Goal: Information Seeking & Learning: Learn about a topic

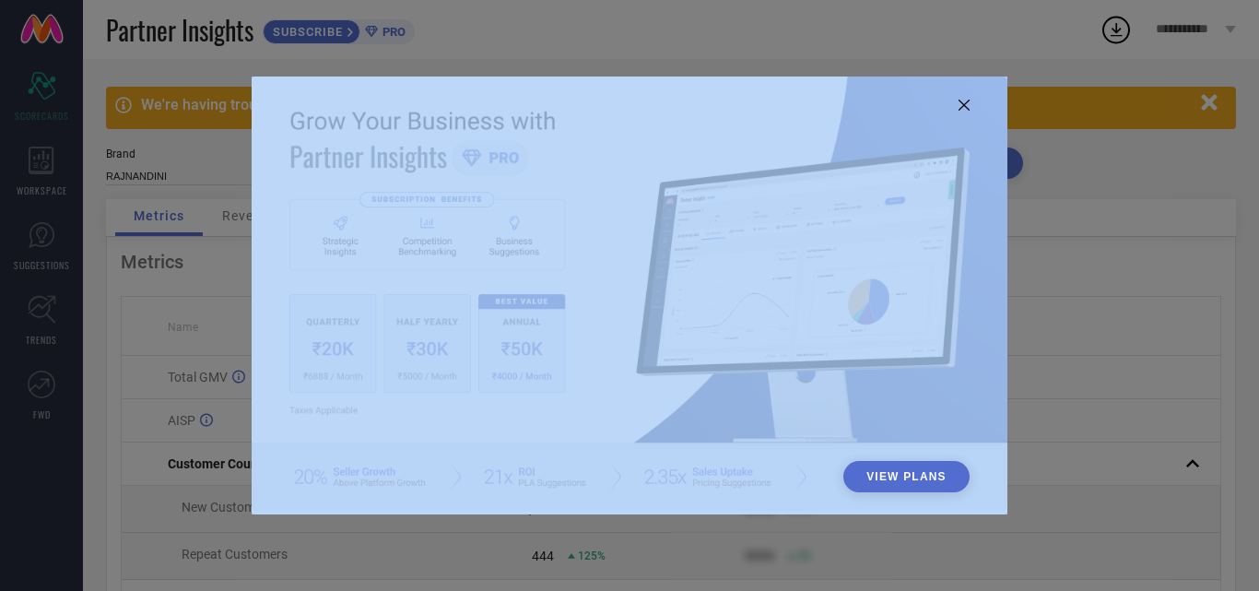
click at [971, 103] on div "View Plans" at bounding box center [630, 296] width 756 height 438
click at [965, 112] on img at bounding box center [630, 294] width 756 height 434
click at [964, 98] on img at bounding box center [630, 294] width 756 height 434
click at [965, 108] on icon at bounding box center [964, 105] width 11 height 11
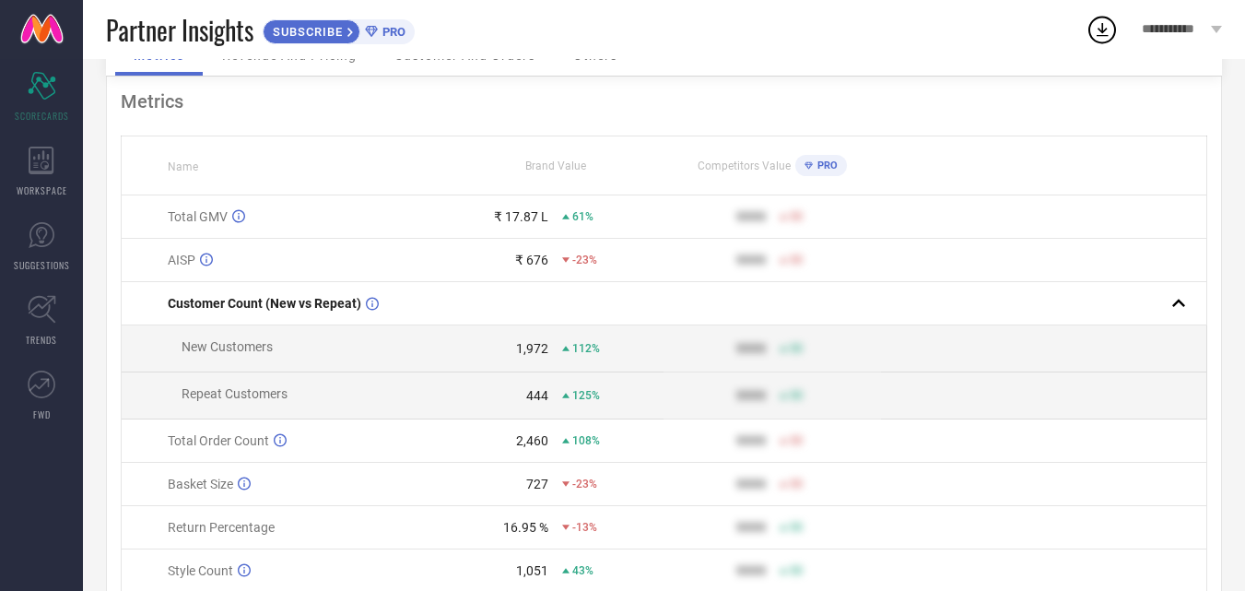
scroll to position [184, 0]
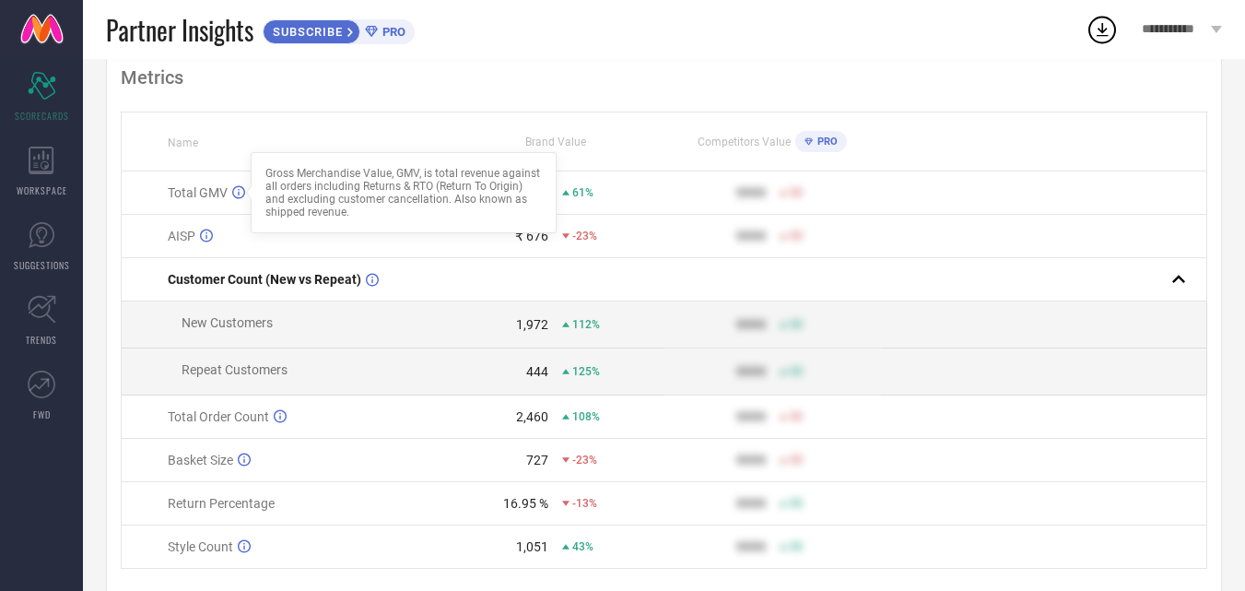
click at [236, 194] on icon at bounding box center [238, 192] width 13 height 14
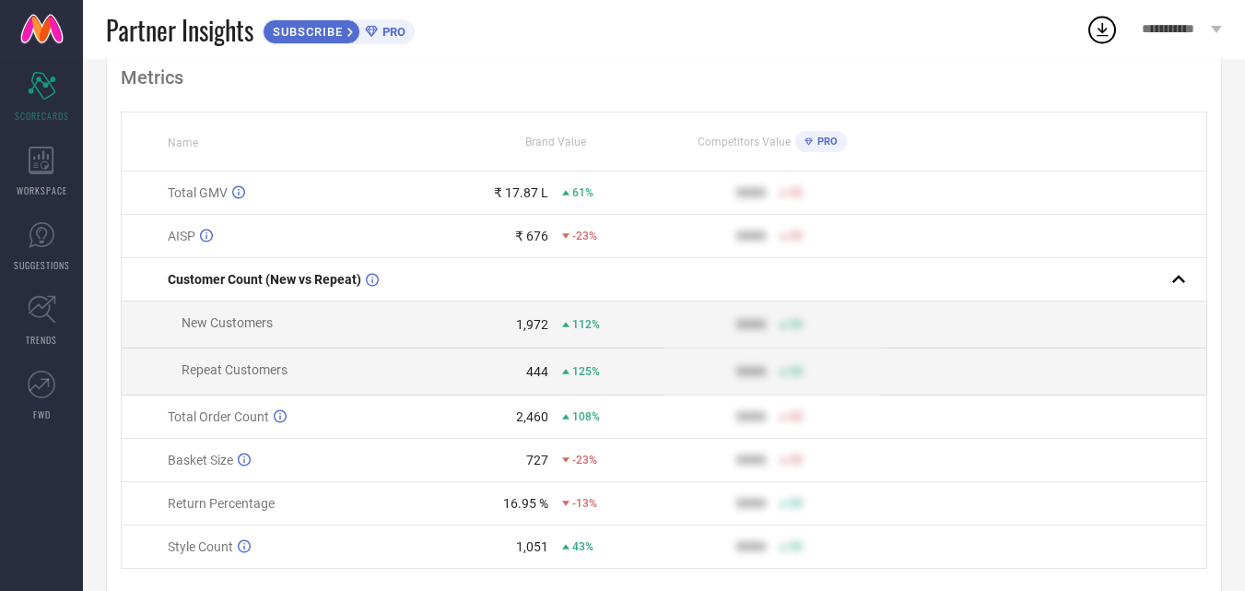
click at [236, 194] on icon at bounding box center [238, 192] width 13 height 14
click at [342, 131] on th "Name" at bounding box center [284, 141] width 325 height 59
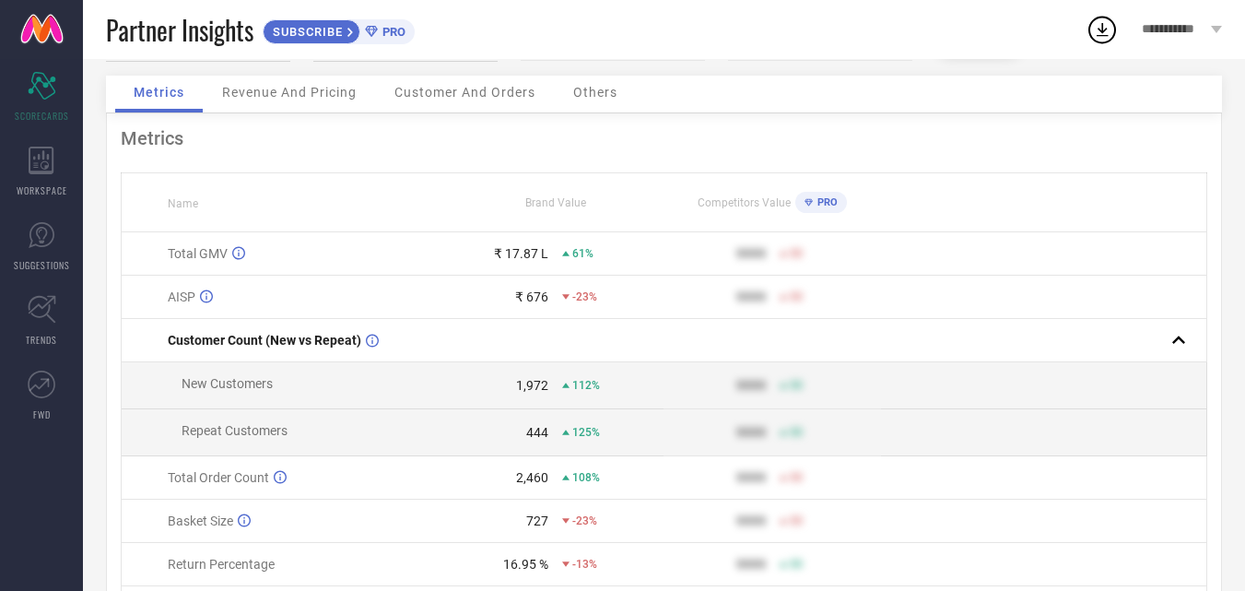
scroll to position [92, 0]
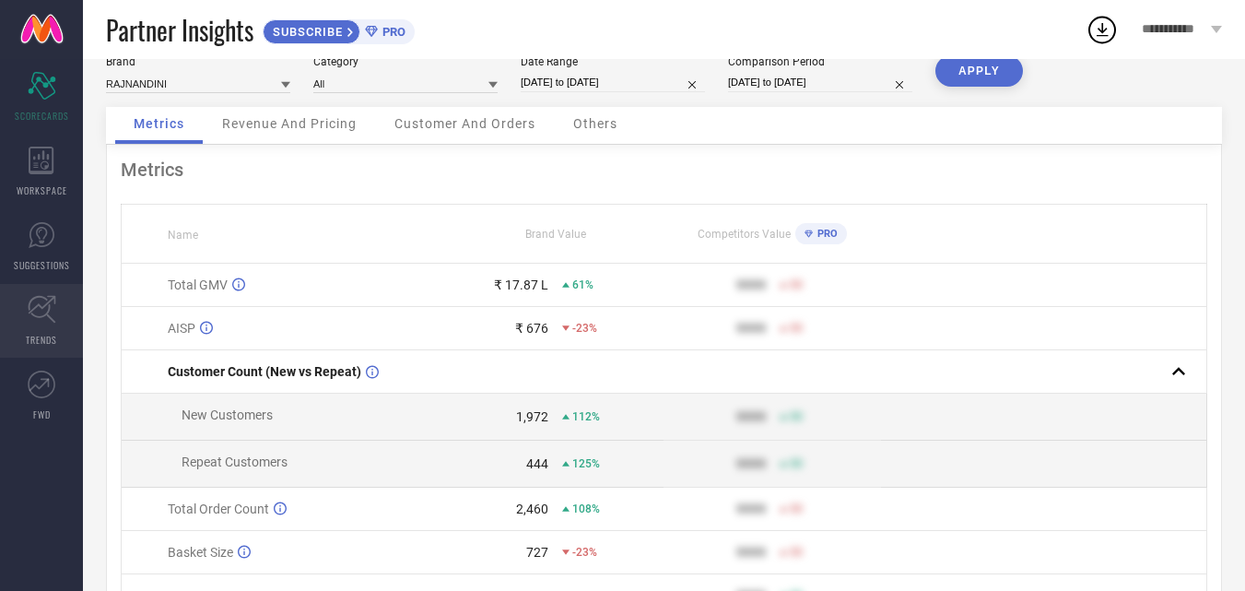
click at [23, 312] on link "TRENDS" at bounding box center [41, 321] width 83 height 74
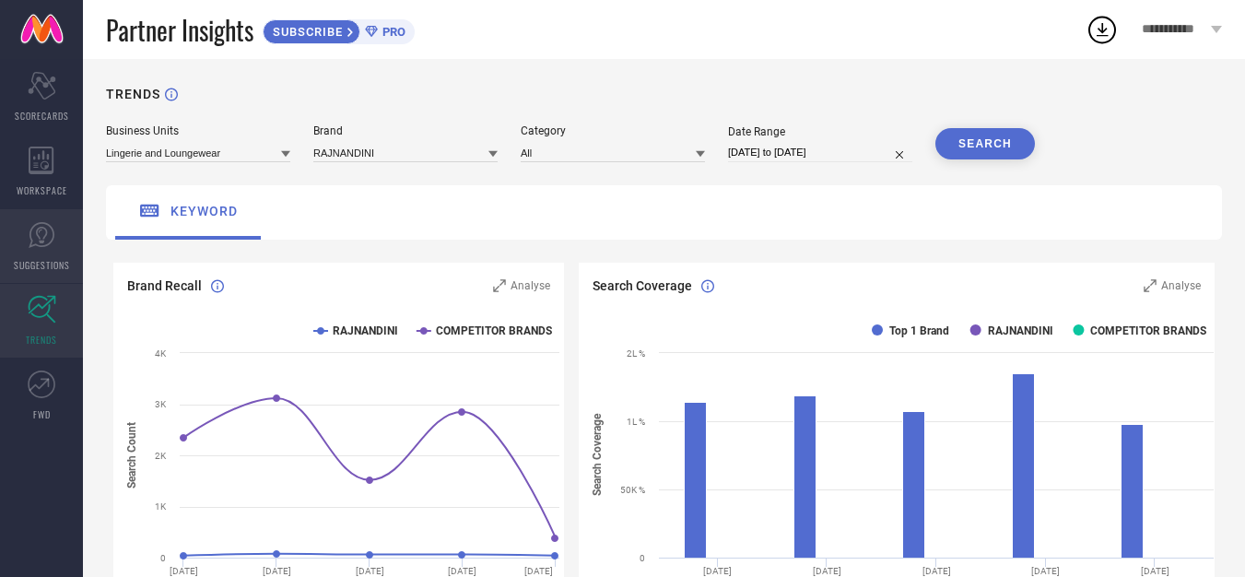
click at [27, 246] on link "SUGGESTIONS" at bounding box center [41, 246] width 83 height 74
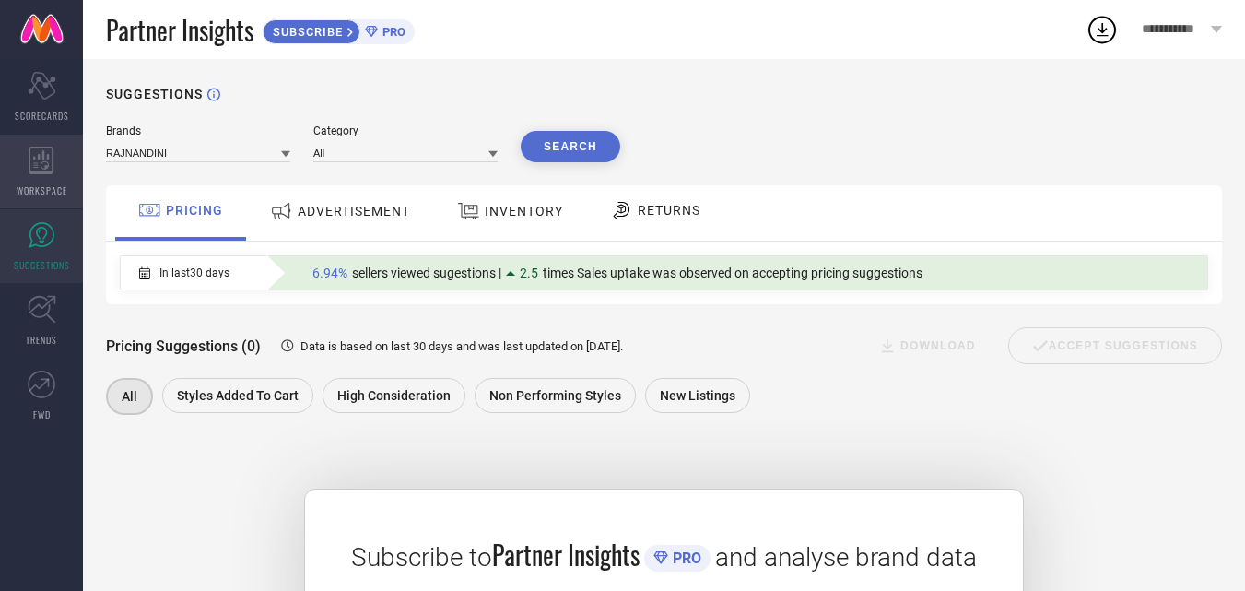
click at [53, 167] on icon at bounding box center [41, 161] width 25 height 28
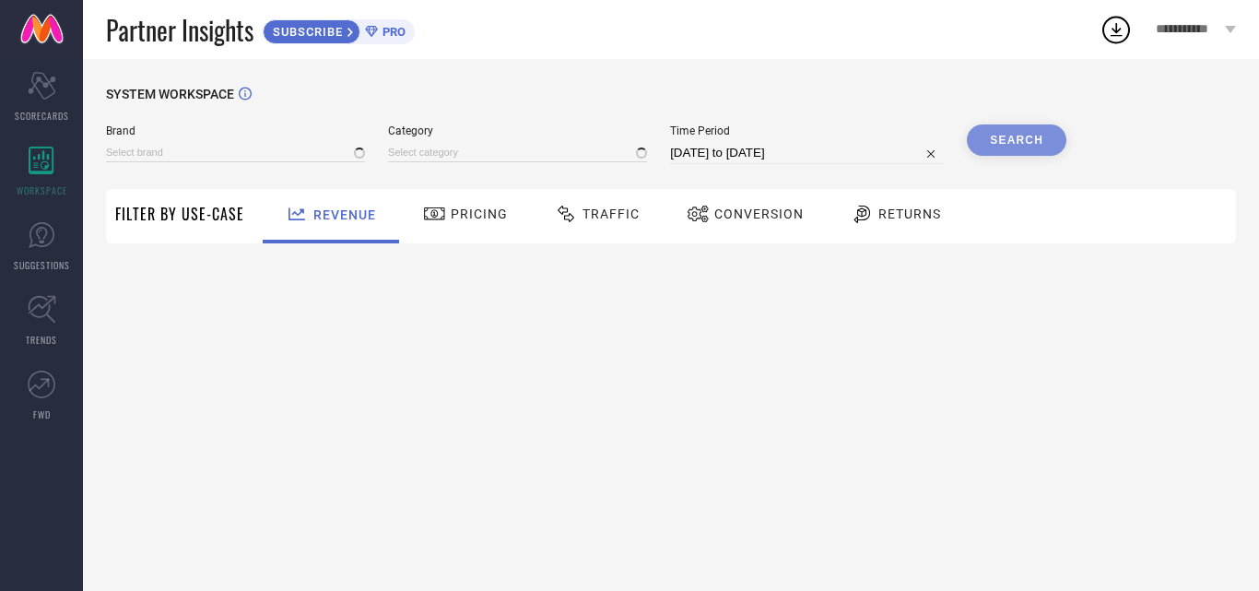
type input "RAJNANDINI"
type input "All"
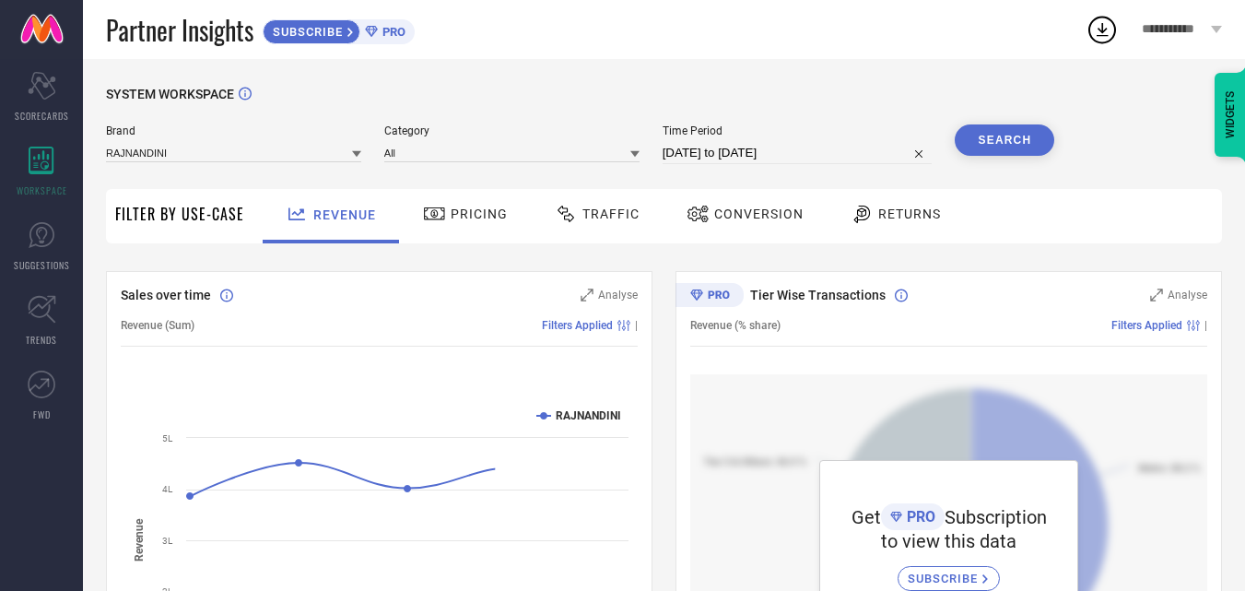
click at [472, 218] on span "Pricing" at bounding box center [479, 213] width 57 height 15
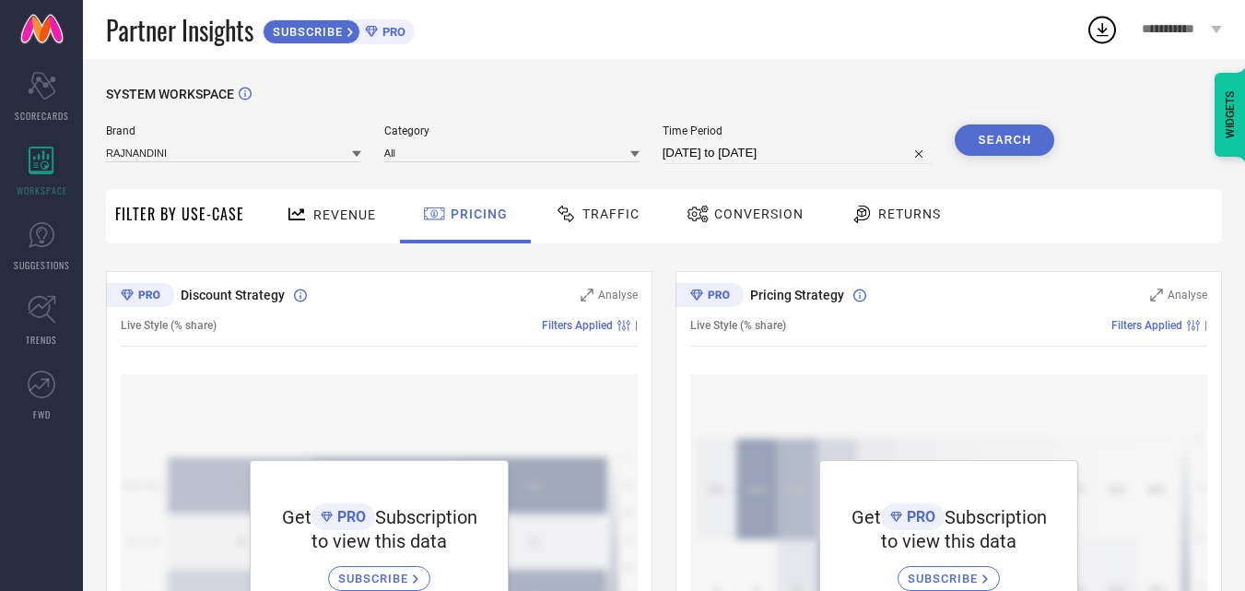
click at [612, 206] on span "Traffic" at bounding box center [611, 213] width 57 height 15
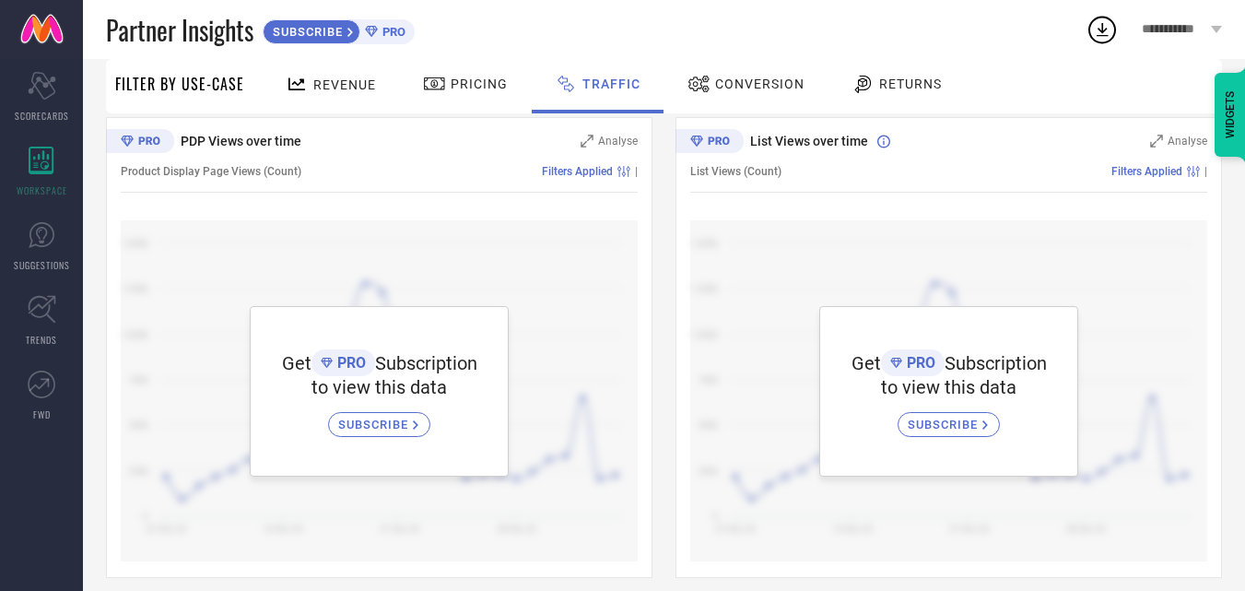
scroll to position [170, 0]
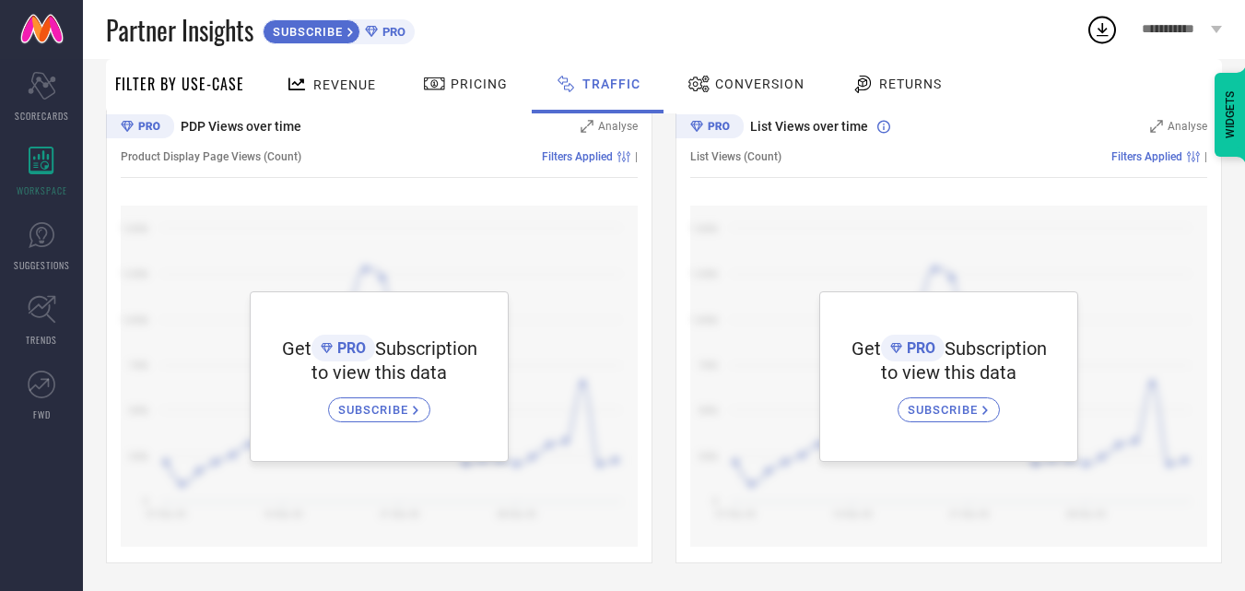
click at [699, 68] on div "Conversion" at bounding box center [746, 83] width 126 height 31
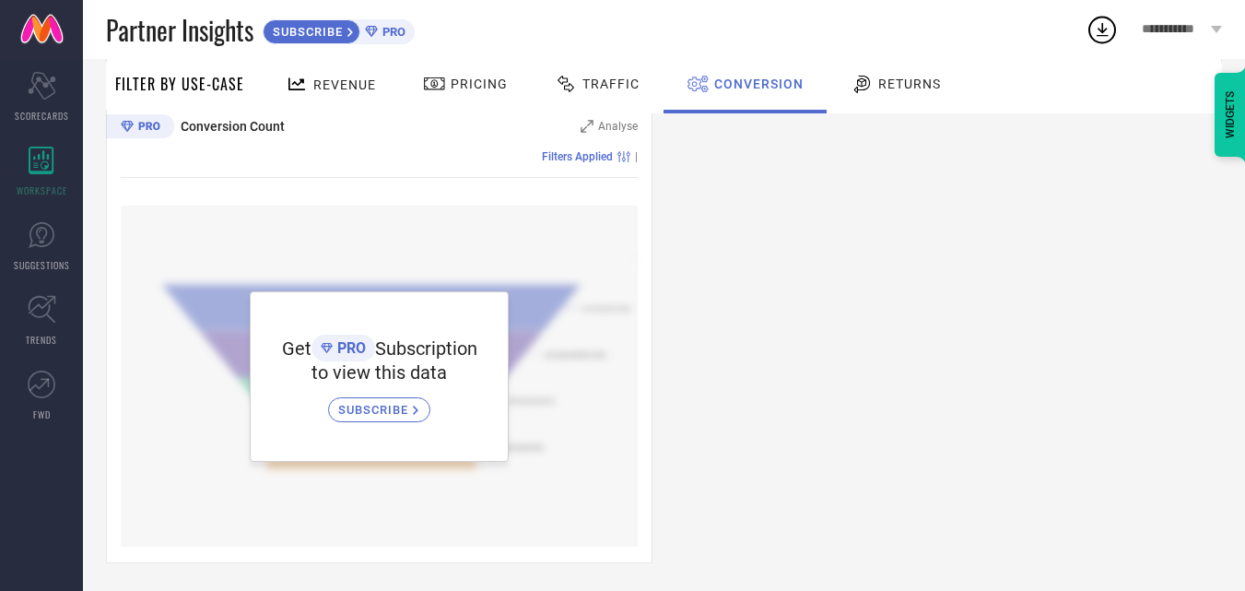
scroll to position [193, 0]
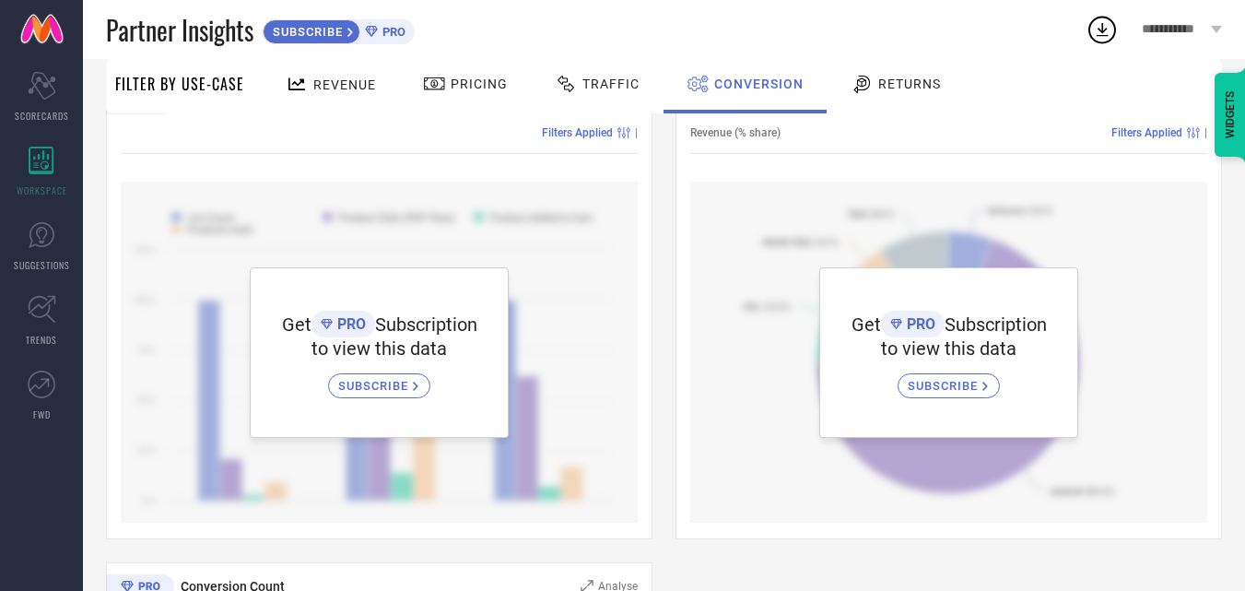
click at [873, 93] on div at bounding box center [865, 84] width 28 height 22
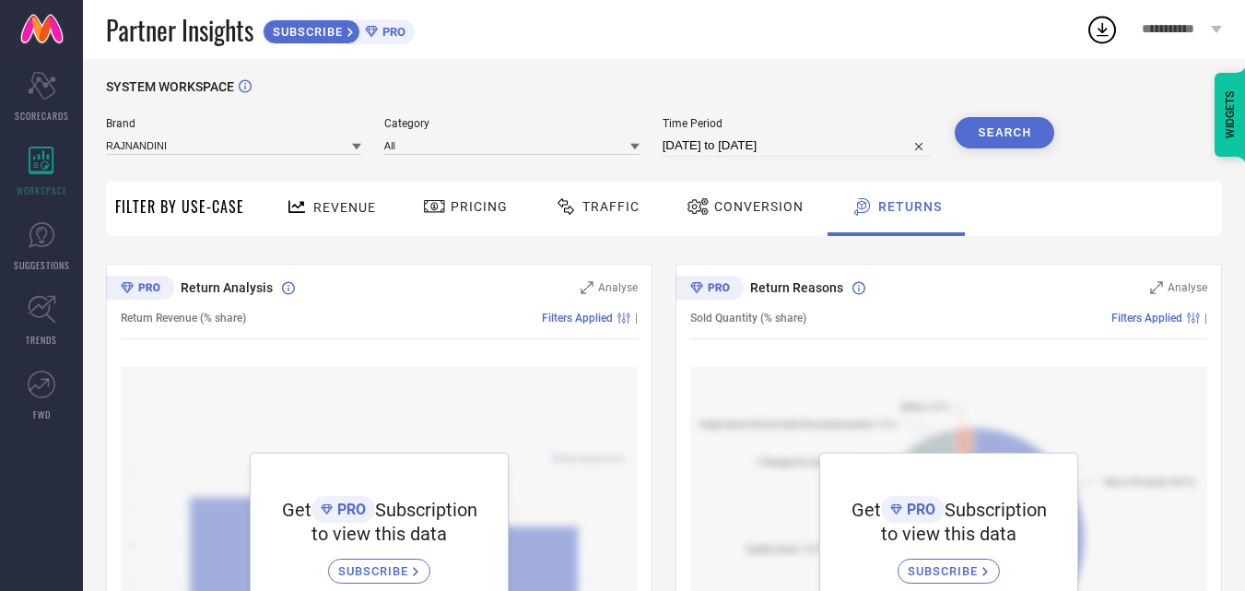
scroll to position [0, 0]
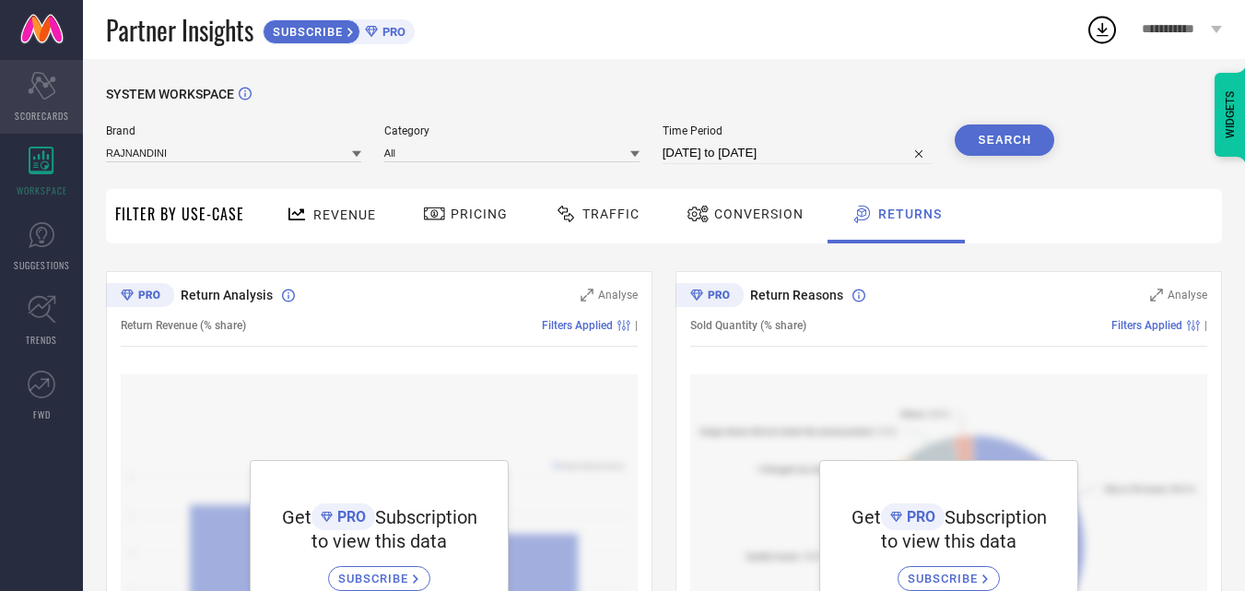
click at [47, 120] on span "SCORECARDS" at bounding box center [42, 116] width 54 height 14
